Goal: Navigation & Orientation: Find specific page/section

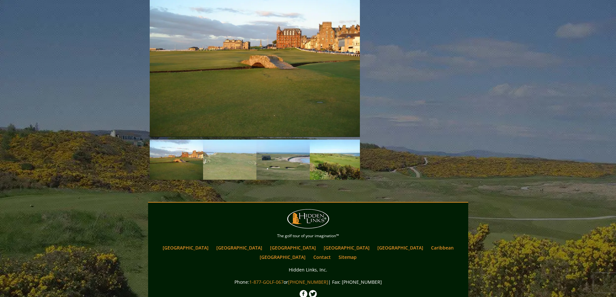
scroll to position [1027, 0]
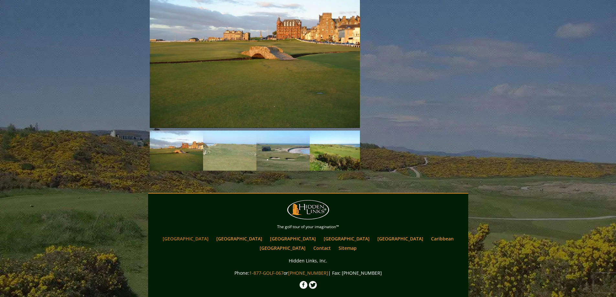
click at [212, 234] on link "[GEOGRAPHIC_DATA]" at bounding box center [185, 238] width 52 height 9
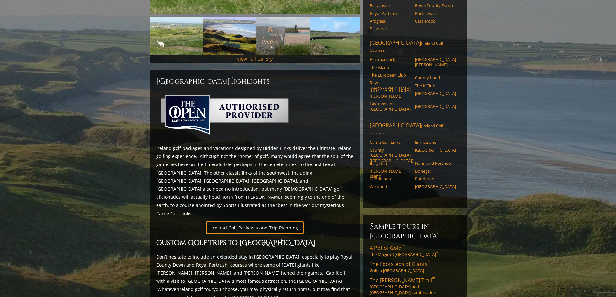
scroll to position [226, 0]
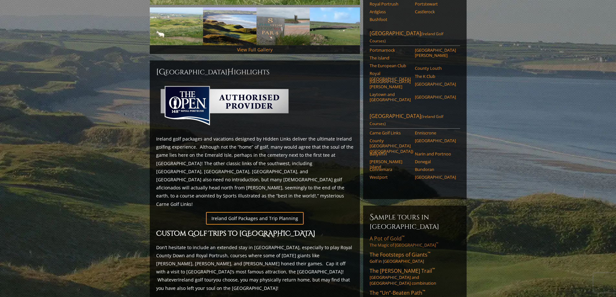
click at [389, 235] on span "A Pot of Gold ™" at bounding box center [386, 238] width 35 height 7
